Goal: Information Seeking & Learning: Learn about a topic

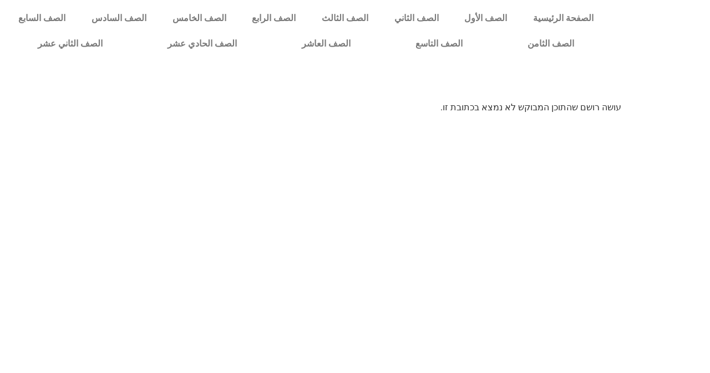
click at [372, 122] on html "الصفحة الرئيسية الصف الأول الصف الثاني الصف الثالث الصف الرابع الصف الخامس الصف…" at bounding box center [355, 61] width 710 height 122
click at [496, 31] on link "الصف الثامن" at bounding box center [552, 44] width 112 height 26
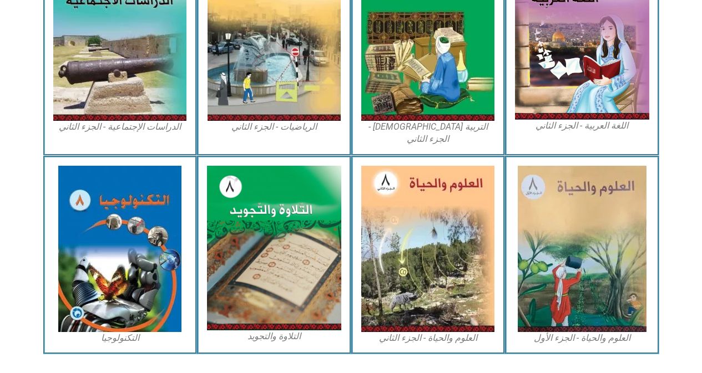
scroll to position [615, 0]
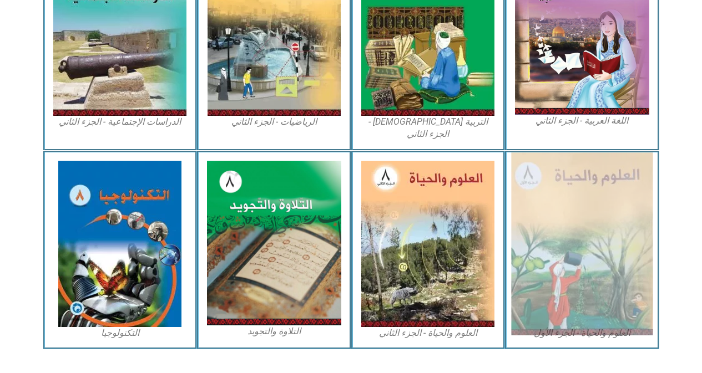
click at [622, 182] on img at bounding box center [582, 244] width 142 height 183
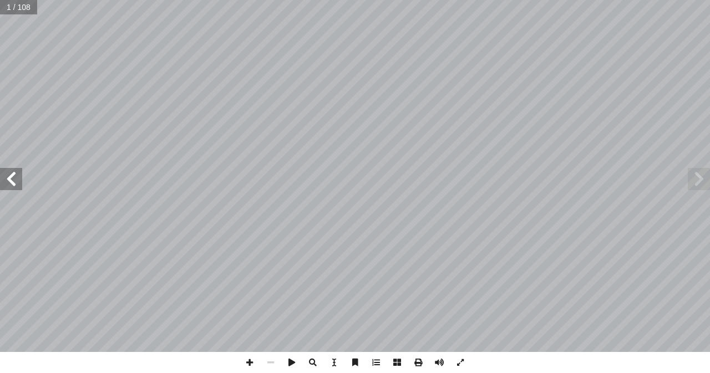
click at [12, 186] on span at bounding box center [11, 179] width 22 height 22
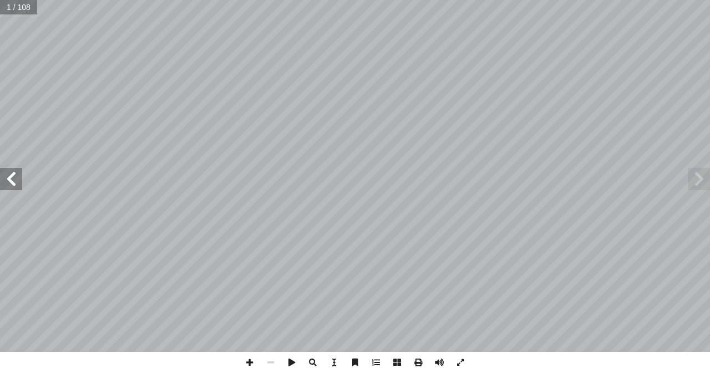
click at [12, 186] on span at bounding box center [11, 179] width 22 height 22
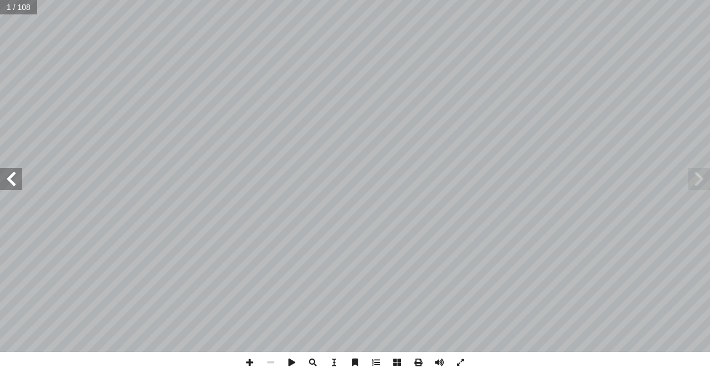
click at [12, 186] on span at bounding box center [11, 179] width 22 height 22
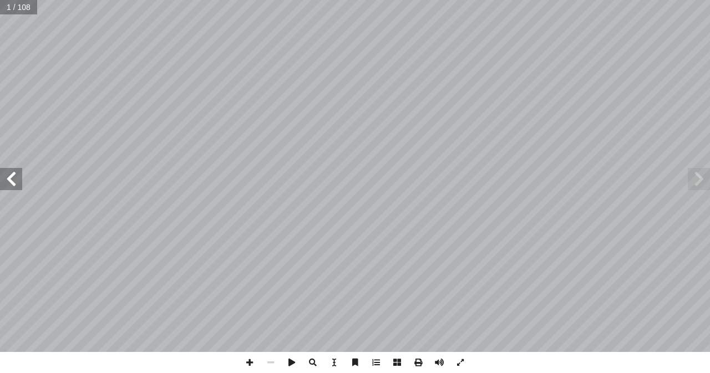
click at [12, 186] on span at bounding box center [11, 179] width 22 height 22
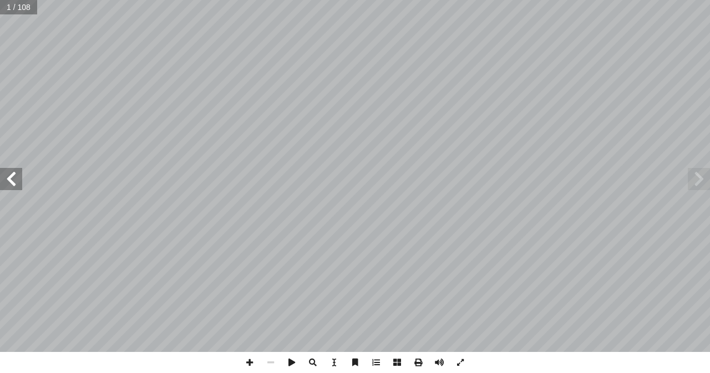
click at [12, 186] on span at bounding box center [11, 179] width 22 height 22
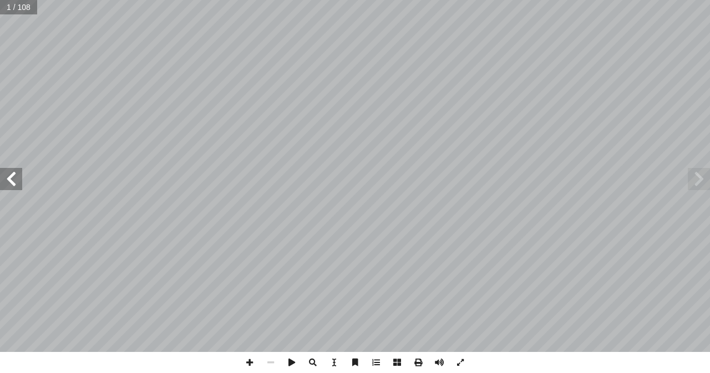
click at [12, 186] on span at bounding box center [11, 179] width 22 height 22
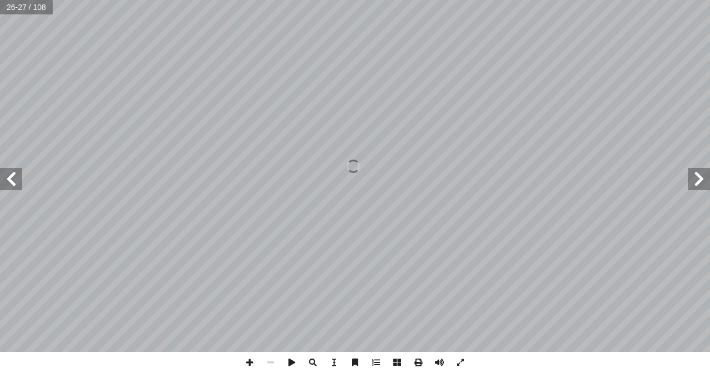
click at [12, 186] on span at bounding box center [11, 179] width 22 height 22
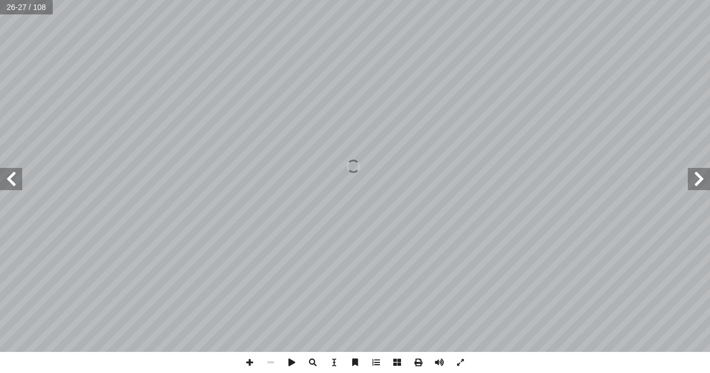
click at [12, 186] on span at bounding box center [11, 179] width 22 height 22
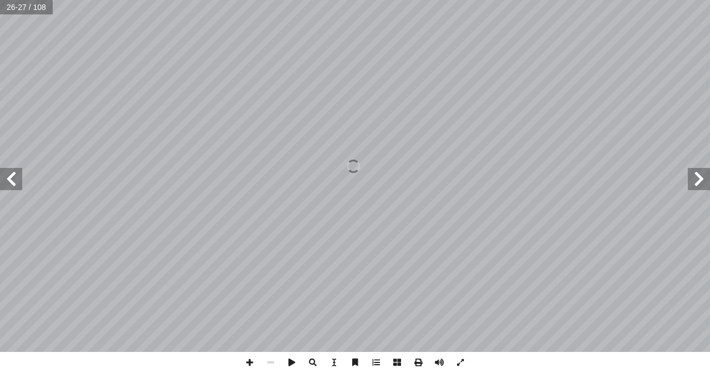
click at [12, 186] on span at bounding box center [11, 179] width 22 height 22
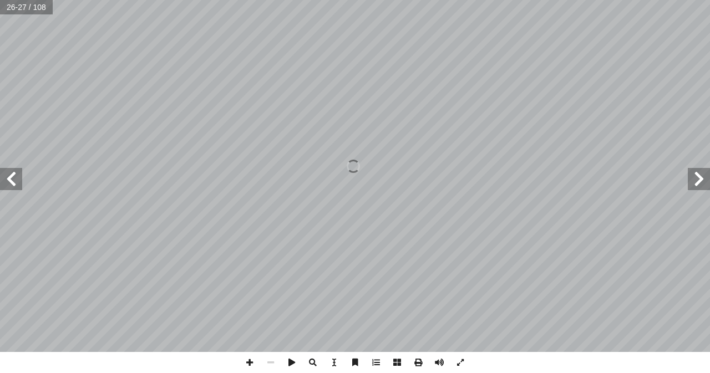
click at [12, 186] on span at bounding box center [11, 179] width 22 height 22
click at [250, 364] on span at bounding box center [249, 362] width 21 height 21
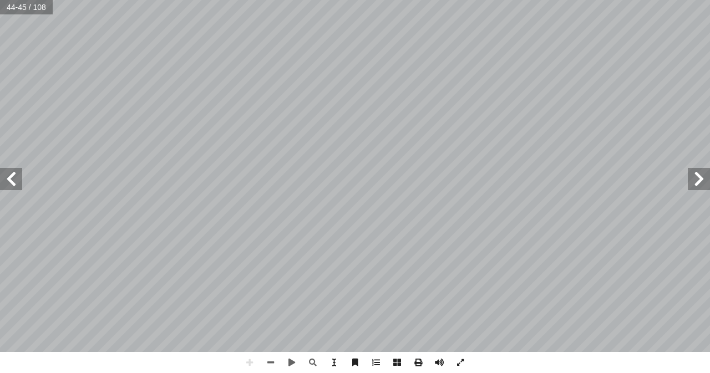
click at [588, 101] on html "الصفحة الرئيسية الصف الأول الصف الثاني الصف الثالث الصف الرابع الصف الخامس الصف…" at bounding box center [355, 50] width 710 height 101
click at [537, 358] on div "٤٠ سئلة الوحدة ٔ ا تية: ٓ من العبارات ا�� ٍ عبارة � جابة الصحيحة لكل إ رمز ا�� …" at bounding box center [355, 186] width 710 height 373
